Goal: Check status: Check status

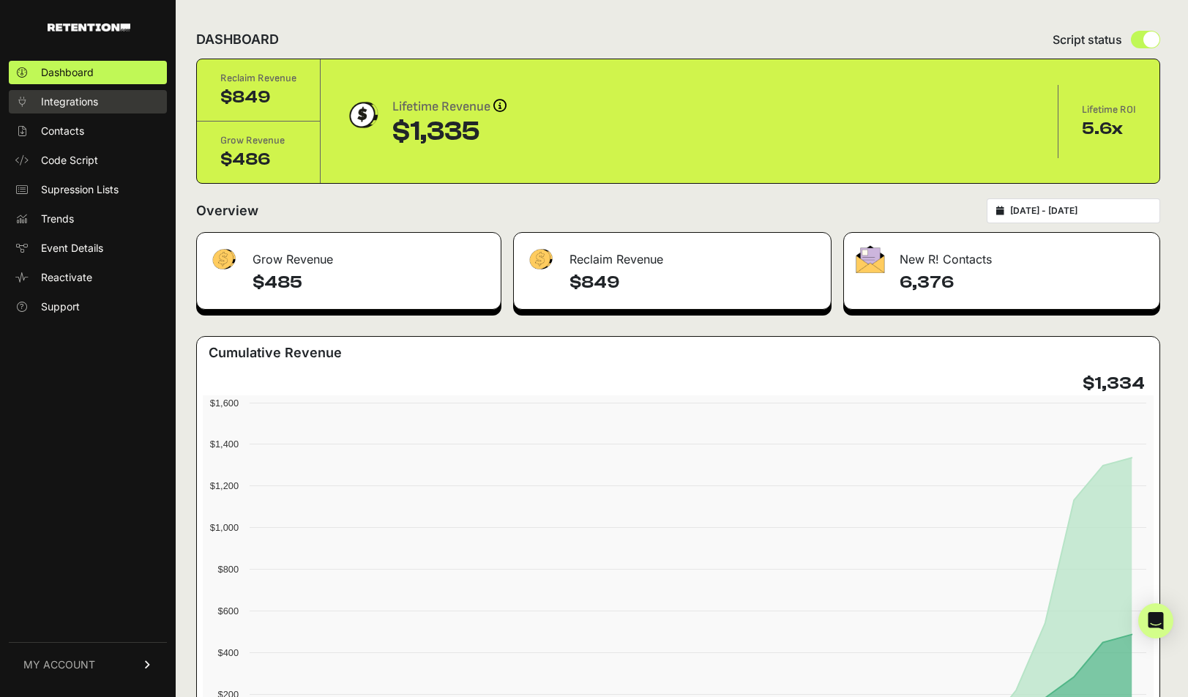
click at [68, 105] on span "Integrations" at bounding box center [69, 101] width 57 height 15
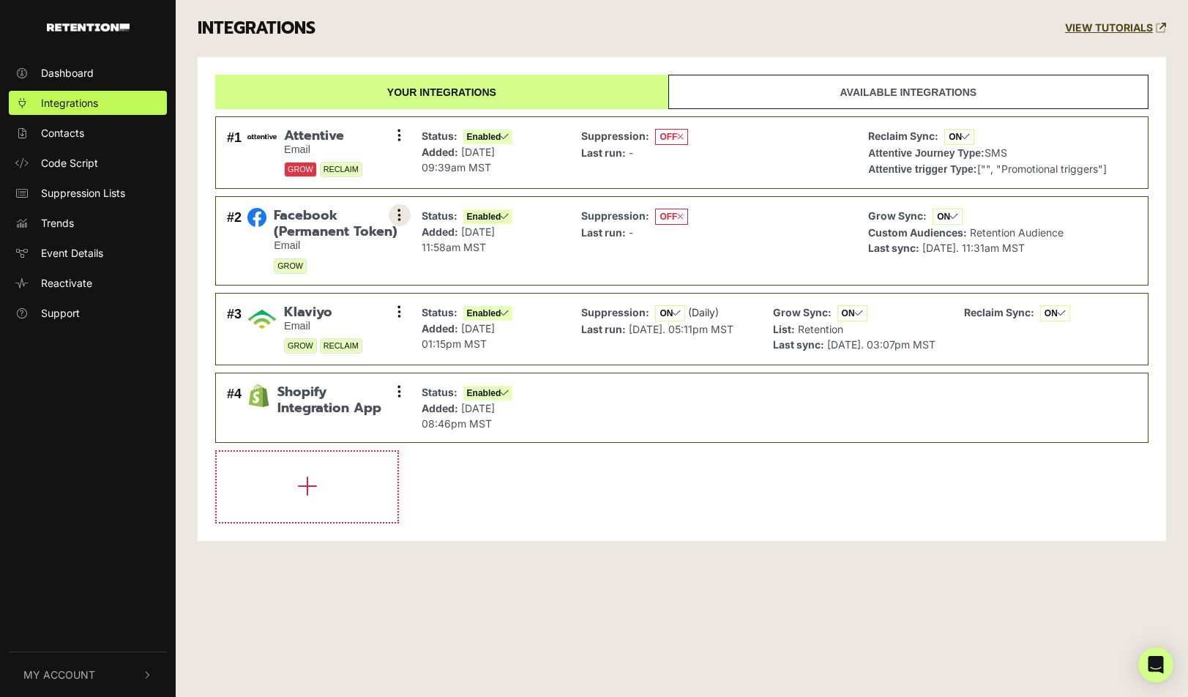
click at [403, 217] on button at bounding box center [400, 215] width 22 height 22
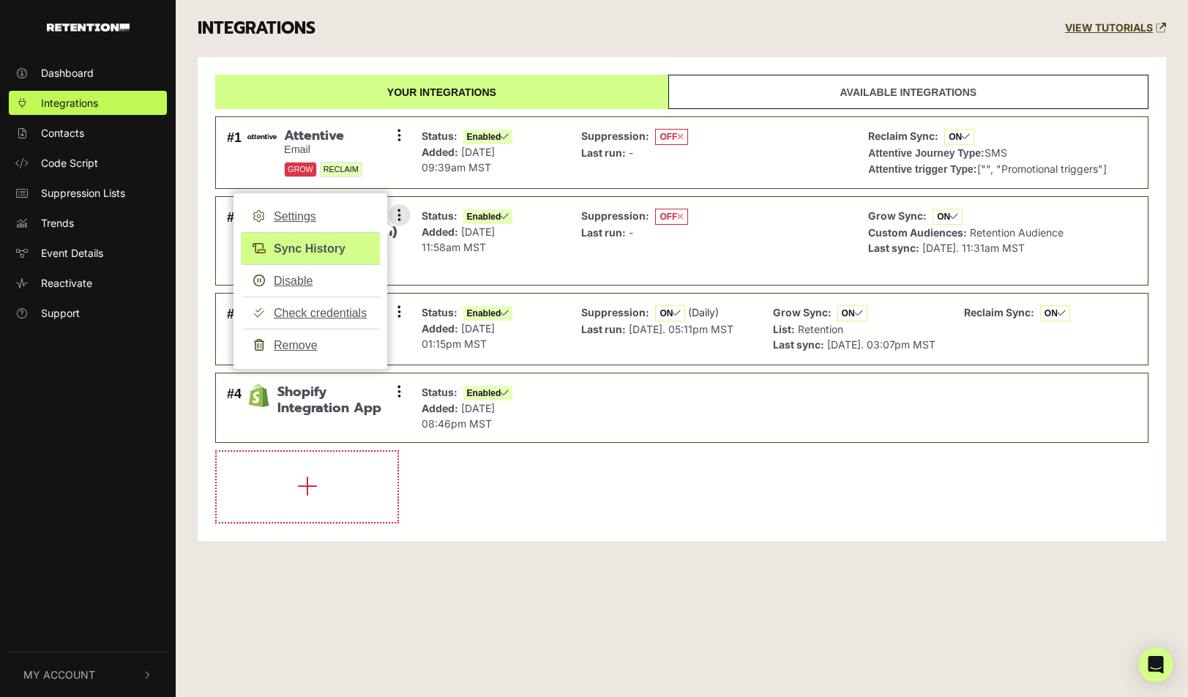
click at [296, 246] on link "Sync History" at bounding box center [310, 248] width 139 height 33
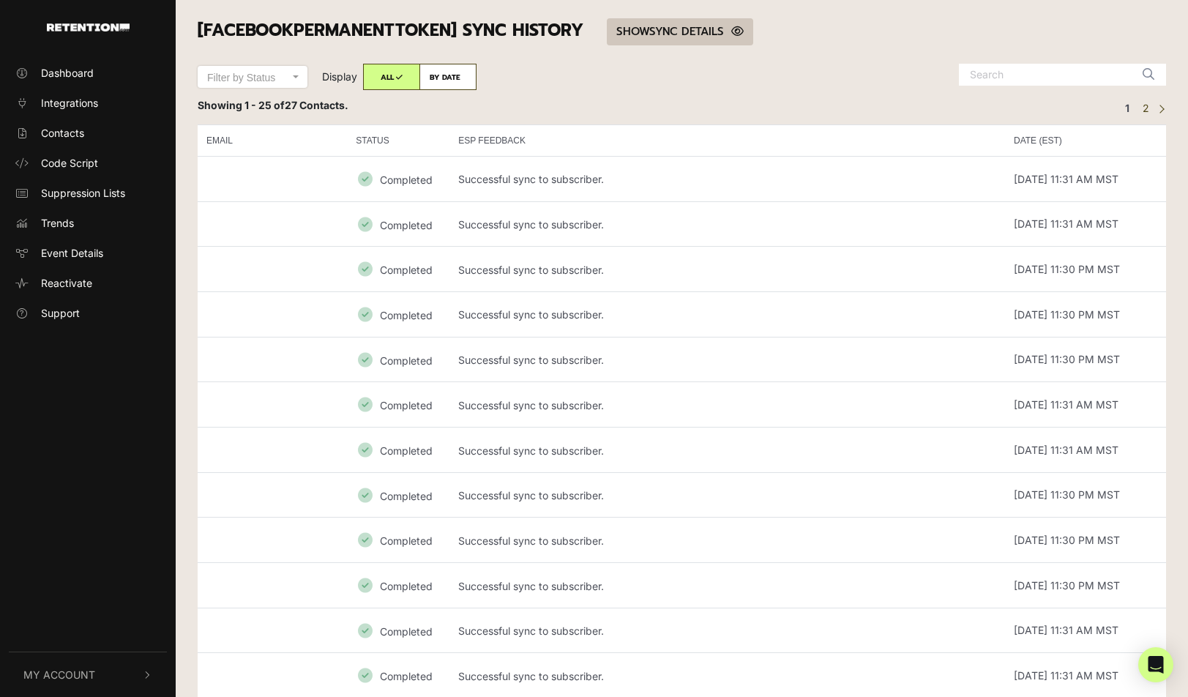
click at [685, 25] on link "SHOW HIDE SYNC DETAILS" at bounding box center [680, 31] width 146 height 27
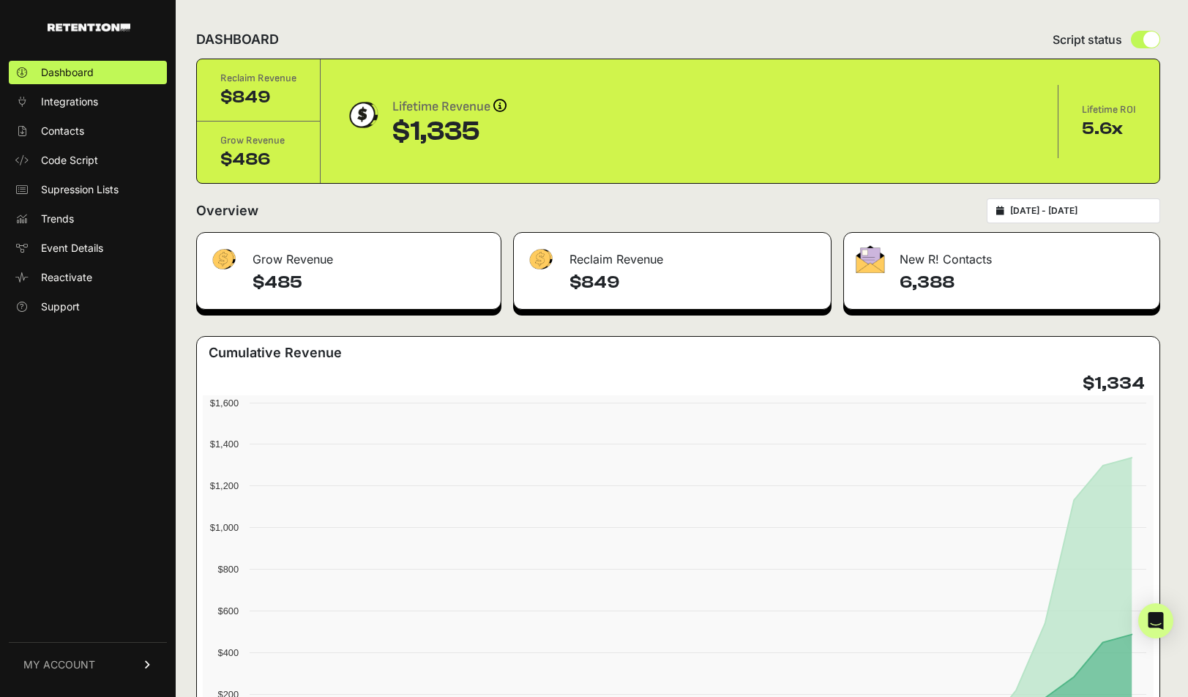
drag, startPoint x: 389, startPoint y: 128, endPoint x: 482, endPoint y: 132, distance: 93.0
click at [482, 132] on div "Lifetime Revenue Revenue attribution works in two ways: Grow Revenue: Revenue i…" at bounding box center [689, 122] width 690 height 50
click at [484, 132] on div "$1,335" at bounding box center [449, 131] width 114 height 29
drag, startPoint x: 484, startPoint y: 132, endPoint x: 452, endPoint y: 131, distance: 32.2
click at [452, 131] on div "$1,335" at bounding box center [449, 131] width 114 height 29
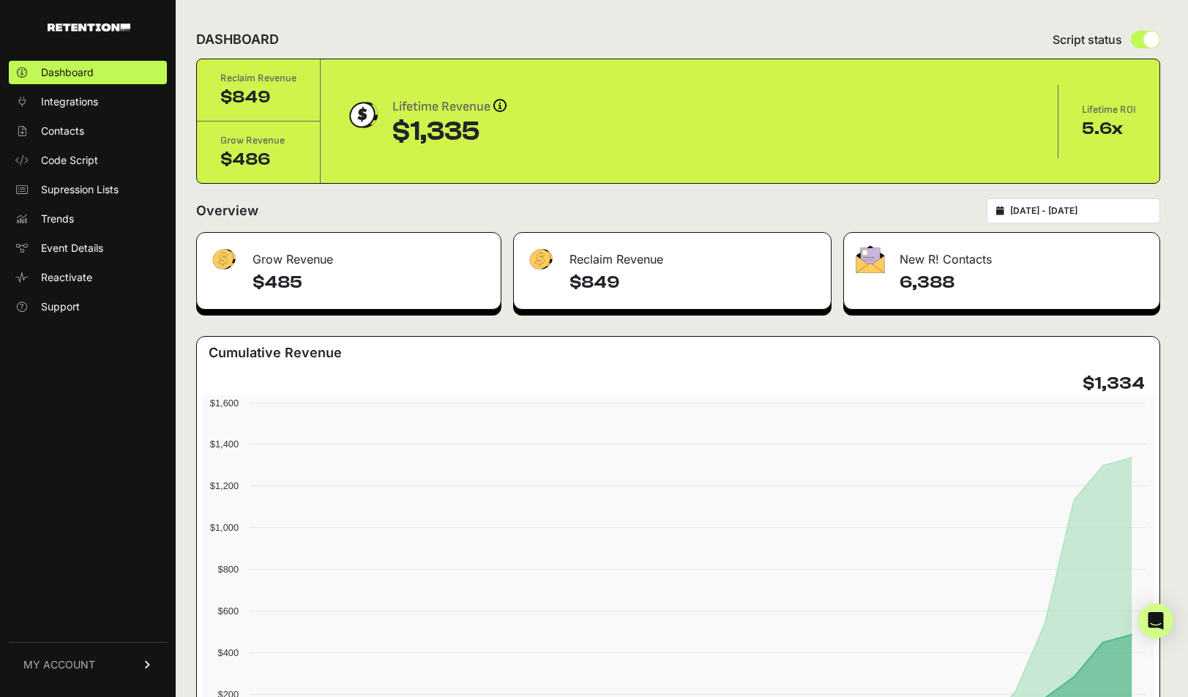
click at [452, 131] on div "$1,335" at bounding box center [449, 131] width 114 height 29
drag, startPoint x: 397, startPoint y: 130, endPoint x: 477, endPoint y: 132, distance: 80.5
click at [477, 132] on div "$1,335" at bounding box center [449, 131] width 114 height 29
click at [87, 107] on span "Integrations" at bounding box center [69, 101] width 57 height 15
